Goal: Book appointment/travel/reservation

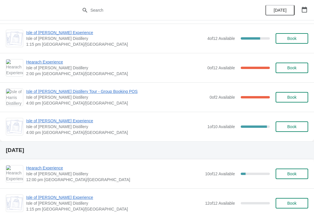
scroll to position [60, 0]
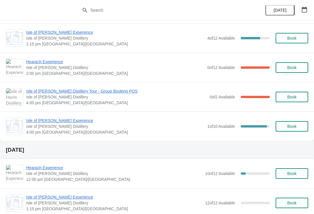
click at [28, 122] on span "Isle of [PERSON_NAME] Experience" at bounding box center [115, 120] width 178 height 6
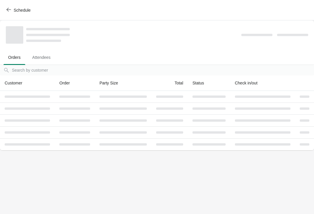
scroll to position [0, 0]
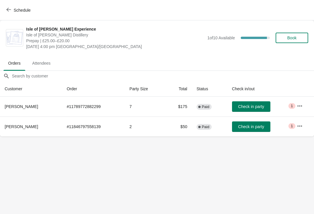
click at [6, 14] on button "Schedule" at bounding box center [19, 10] width 32 height 10
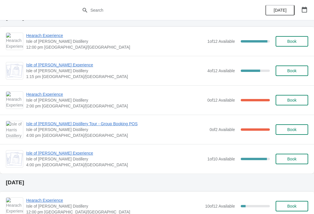
scroll to position [28, 0]
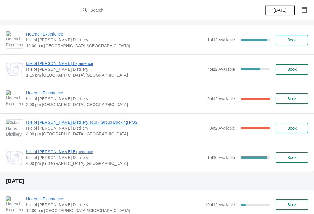
click at [33, 154] on span "Isle of [PERSON_NAME] Experience" at bounding box center [115, 152] width 178 height 6
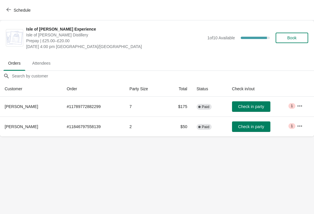
click at [8, 9] on icon "button" at bounding box center [8, 9] width 5 height 5
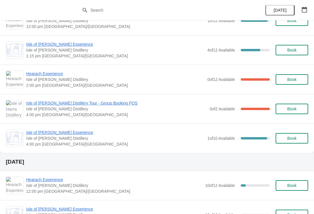
scroll to position [47, 0]
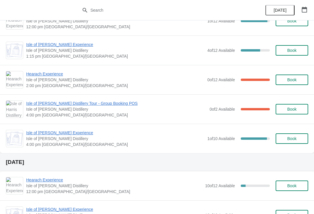
click at [291, 141] on span "Book" at bounding box center [291, 138] width 9 height 5
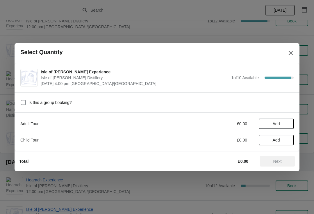
click at [266, 124] on span "Add" at bounding box center [276, 123] width 24 height 5
click at [286, 125] on icon at bounding box center [286, 123] width 6 height 6
click at [275, 161] on span "Next" at bounding box center [277, 161] width 8 height 5
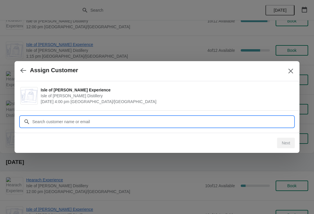
click at [48, 122] on input "Customer" at bounding box center [163, 121] width 262 height 10
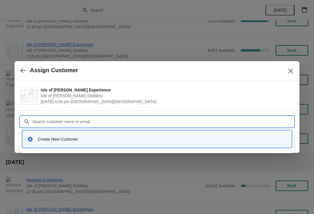
click at [49, 140] on div "Create New Customer" at bounding box center [162, 139] width 249 height 6
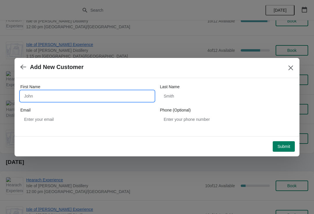
click at [64, 97] on input "First Name" at bounding box center [87, 96] width 134 height 10
type input "Renee"
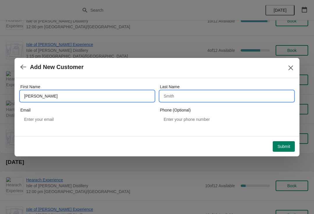
click at [201, 97] on input "Last Name" at bounding box center [227, 96] width 134 height 10
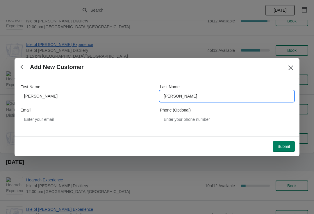
type input "Mason"
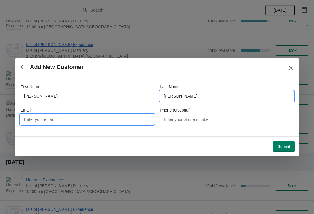
click at [75, 118] on input "Email" at bounding box center [87, 119] width 134 height 10
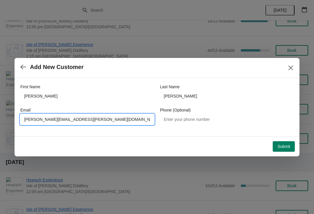
type input "Renee.mason@hotmail.co.uk"
click at [282, 147] on span "Submit" at bounding box center [283, 146] width 13 height 5
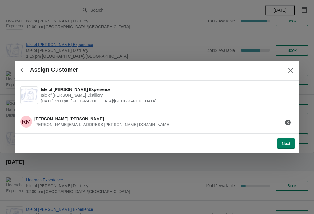
click at [287, 142] on span "Next" at bounding box center [286, 143] width 8 height 5
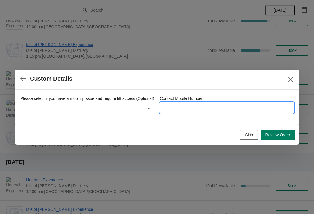
click at [183, 110] on input "Contact Mobile Number" at bounding box center [227, 107] width 134 height 10
type input "07741635866"
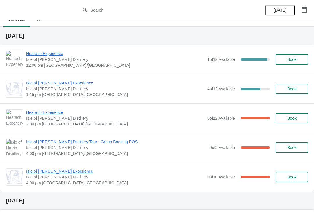
scroll to position [14, 0]
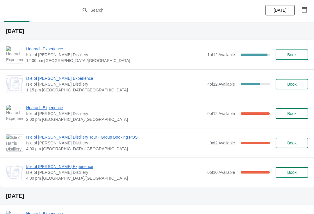
click at [47, 81] on span "Isle of [PERSON_NAME] Experience" at bounding box center [115, 78] width 178 height 6
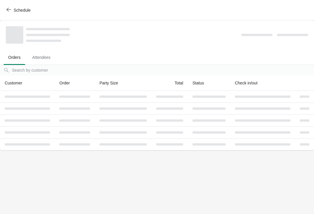
scroll to position [0, 0]
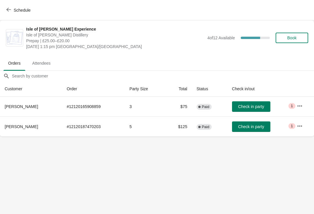
click at [7, 6] on button "Schedule" at bounding box center [19, 10] width 32 height 10
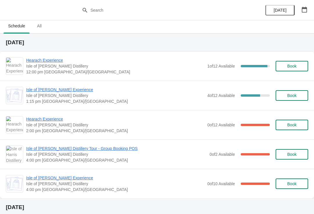
scroll to position [11, 0]
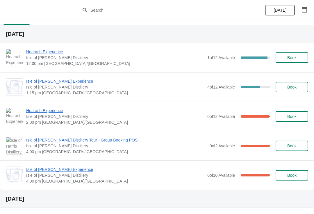
click at [43, 108] on span "Hearach Experience" at bounding box center [115, 111] width 178 height 6
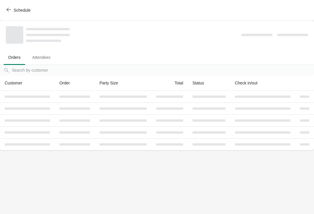
scroll to position [0, 0]
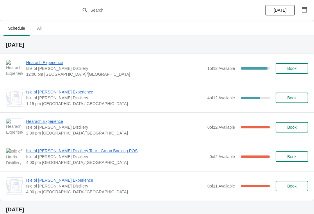
scroll to position [0, 0]
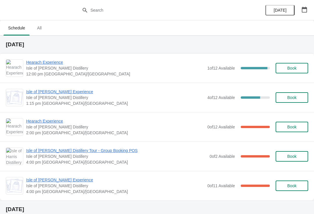
click at [66, 87] on div "Isle of Harris Gin Experience Isle of Harris Distillery 1:15 pm Europe/London 4…" at bounding box center [157, 97] width 314 height 29
click at [47, 63] on span "Hearach Experience" at bounding box center [115, 62] width 178 height 6
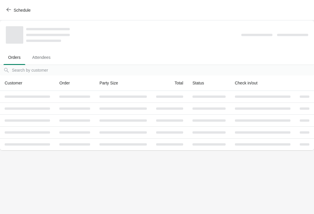
scroll to position [0, 0]
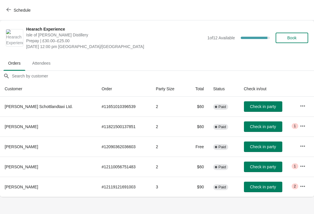
click at [257, 106] on span "Check in party" at bounding box center [263, 106] width 26 height 5
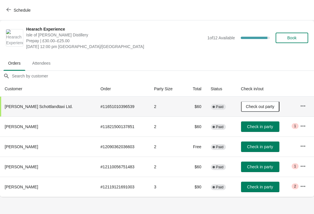
click at [28, 9] on span "Schedule" at bounding box center [22, 10] width 17 height 5
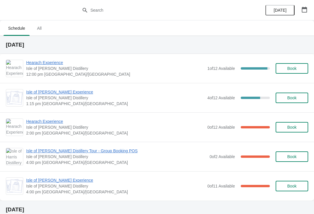
click at [51, 63] on span "Hearach Experience" at bounding box center [115, 63] width 178 height 6
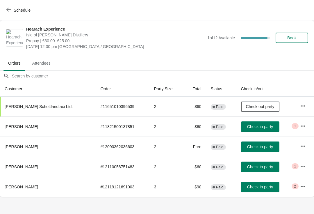
click at [262, 189] on span "Check in party" at bounding box center [260, 186] width 26 height 5
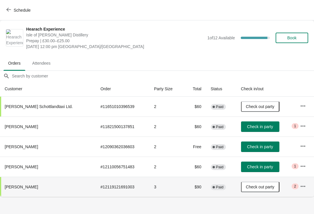
click at [267, 126] on span "Check in party" at bounding box center [260, 126] width 26 height 5
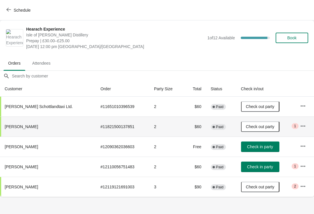
click at [261, 147] on span "Check in party" at bounding box center [260, 146] width 26 height 5
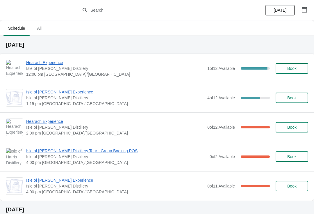
click at [31, 65] on span "Hearach Experience" at bounding box center [115, 63] width 178 height 6
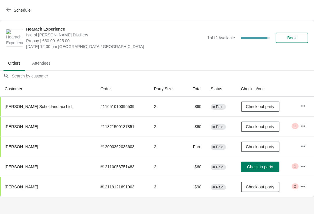
click at [246, 164] on span "Check in party" at bounding box center [260, 166] width 29 height 5
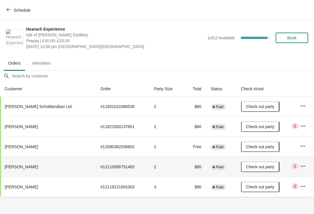
click at [15, 11] on span "Schedule" at bounding box center [22, 10] width 17 height 5
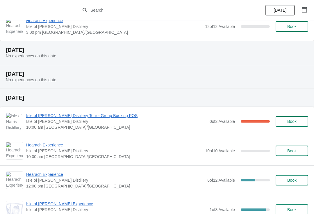
scroll to position [740, 0]
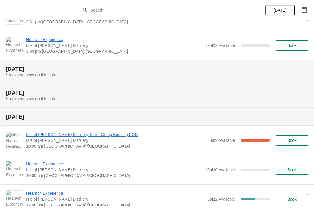
click at [305, 10] on icon "button" at bounding box center [305, 10] width 6 height 6
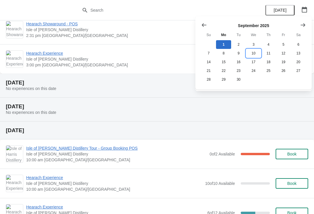
click at [251, 51] on button "10" at bounding box center [253, 53] width 15 height 9
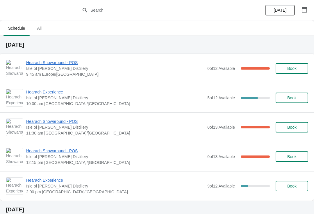
scroll to position [0, 0]
click at [301, 12] on button "button" at bounding box center [304, 9] width 10 height 10
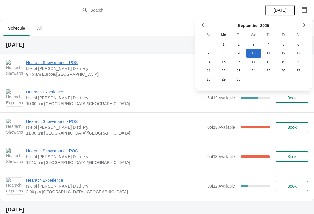
click at [167, 47] on h2 "Wednesday, September 10" at bounding box center [157, 45] width 302 height 6
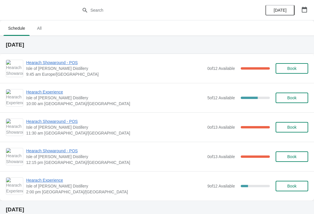
click at [302, 9] on icon "button" at bounding box center [305, 10] width 6 height 6
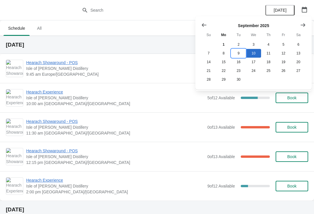
click at [243, 50] on button "9" at bounding box center [238, 53] width 15 height 9
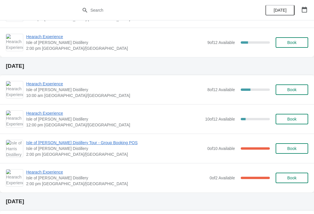
scroll to position [283, 0]
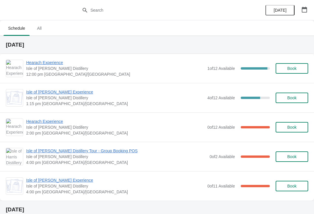
click at [49, 94] on span "Isle of [PERSON_NAME] Experience" at bounding box center [115, 92] width 178 height 6
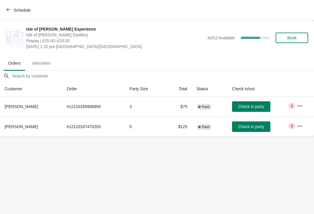
click at [15, 10] on span "Schedule" at bounding box center [22, 10] width 17 height 5
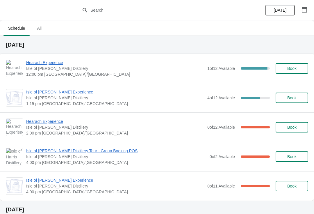
click at [38, 121] on span "Hearach Experience" at bounding box center [115, 121] width 178 height 6
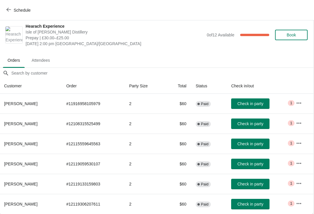
scroll to position [4, 1]
